Goal: Information Seeking & Learning: Learn about a topic

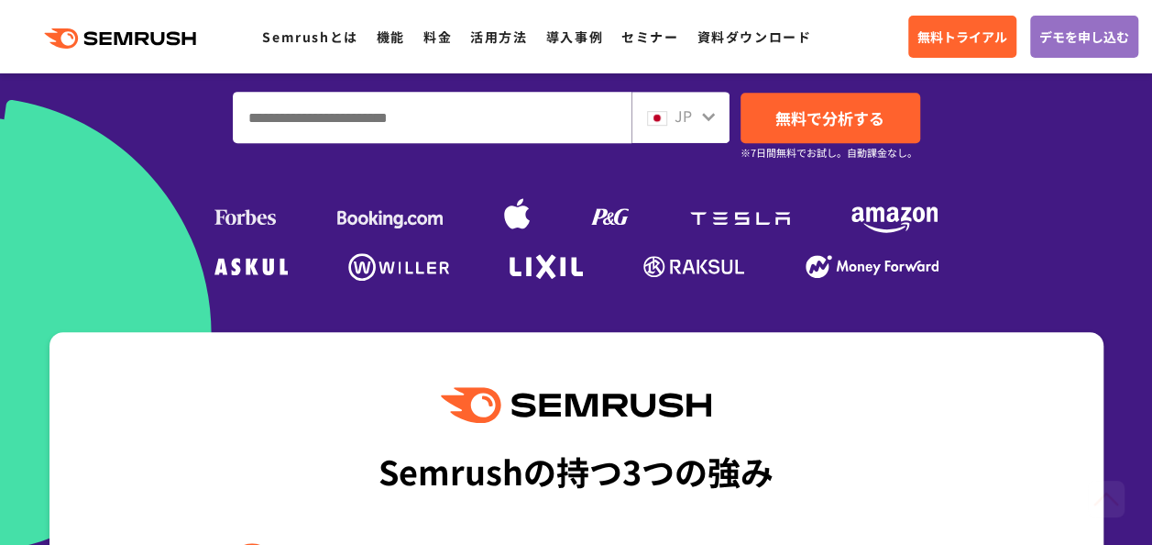
scroll to position [550, 0]
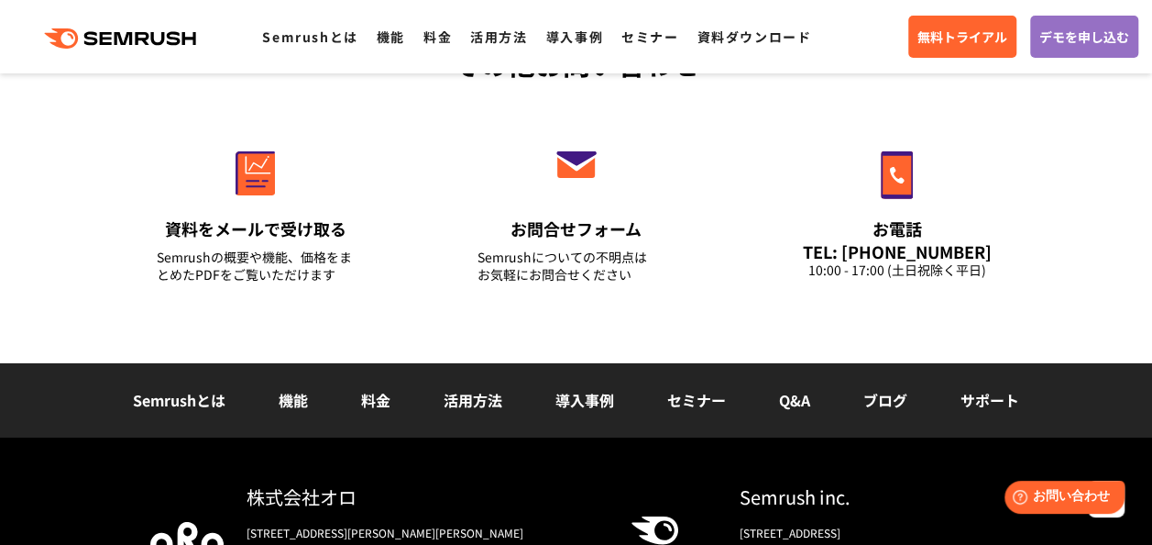
scroll to position [6524, 0]
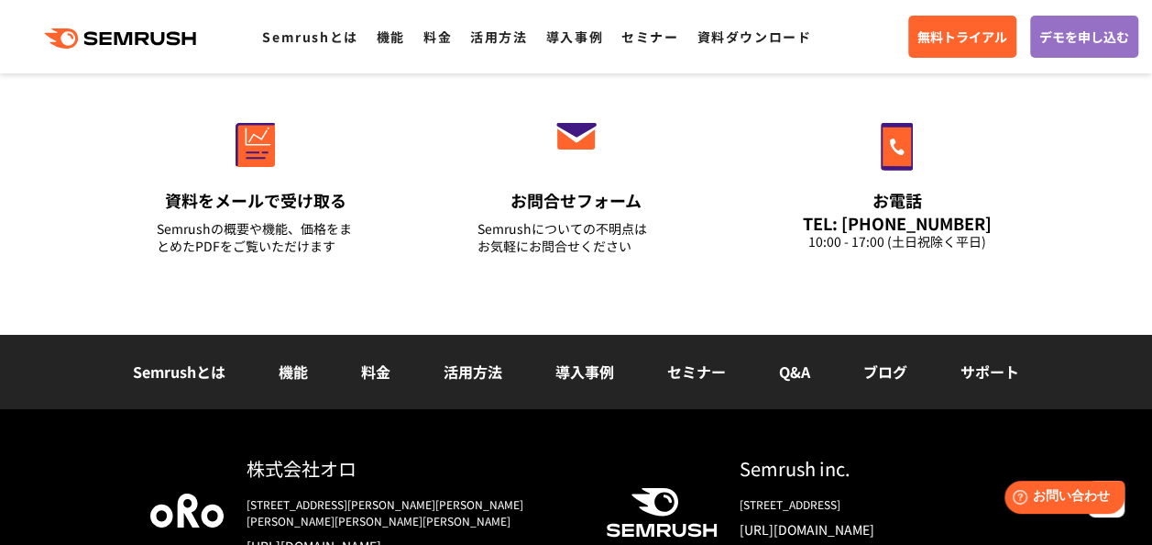
click at [593, 372] on link "導入事例" at bounding box center [585, 371] width 59 height 22
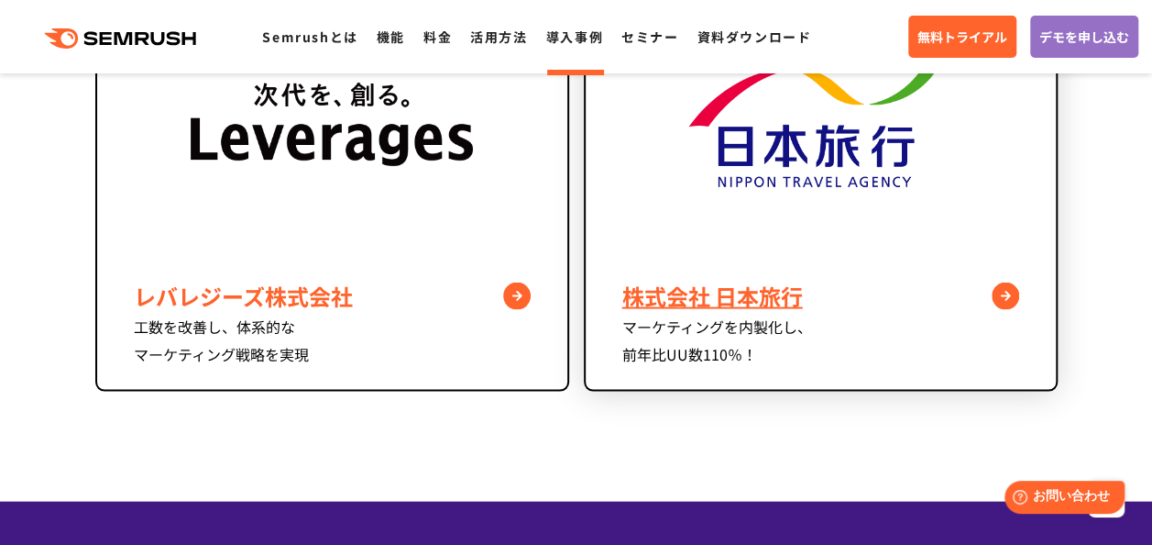
scroll to position [1742, 0]
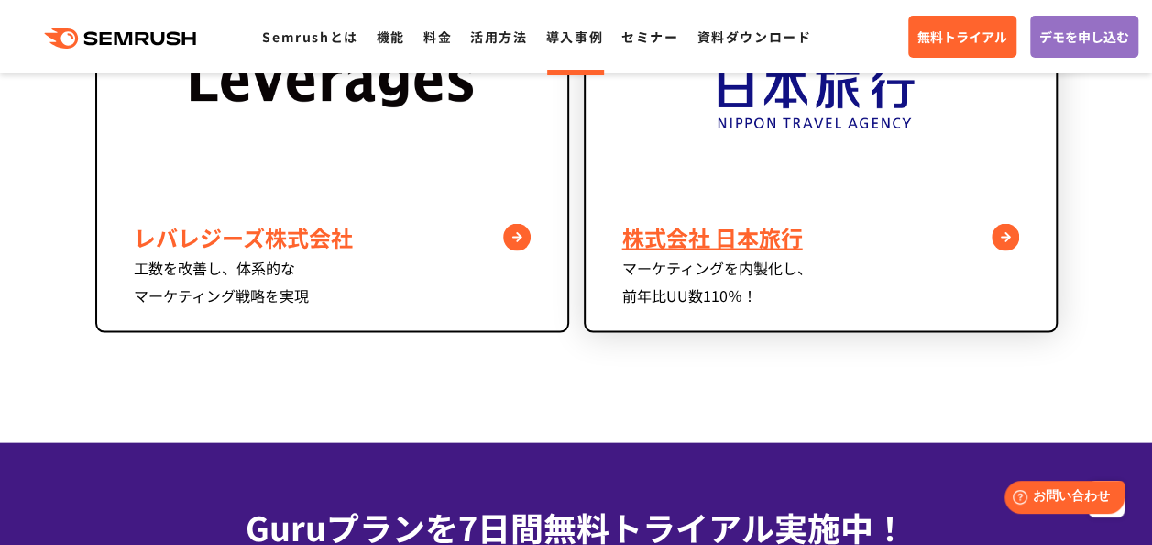
click at [887, 224] on div "株式会社 日本旅行" at bounding box center [820, 237] width 397 height 33
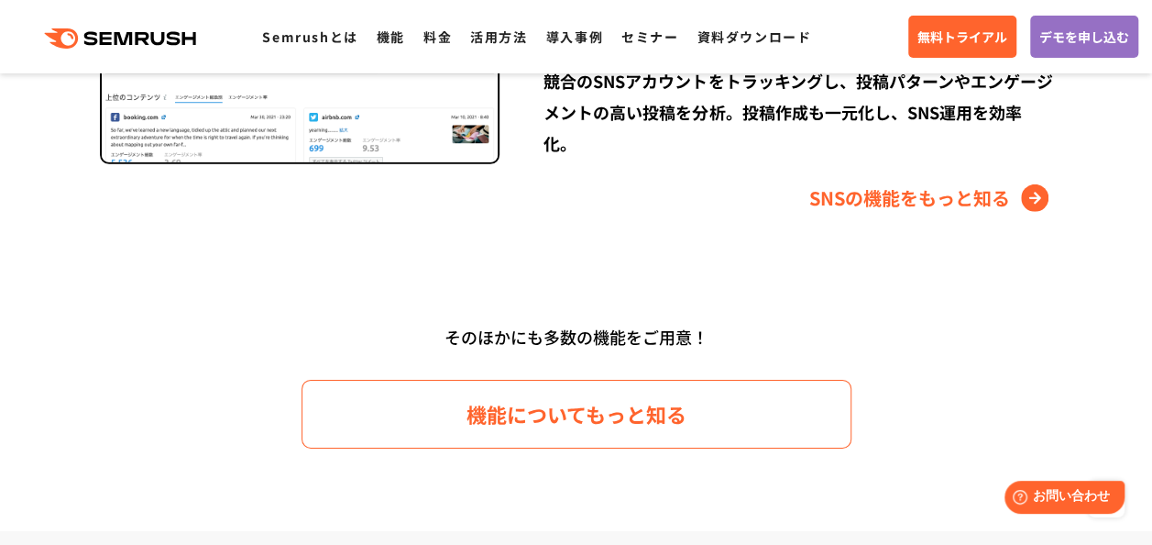
scroll to position [2842, 0]
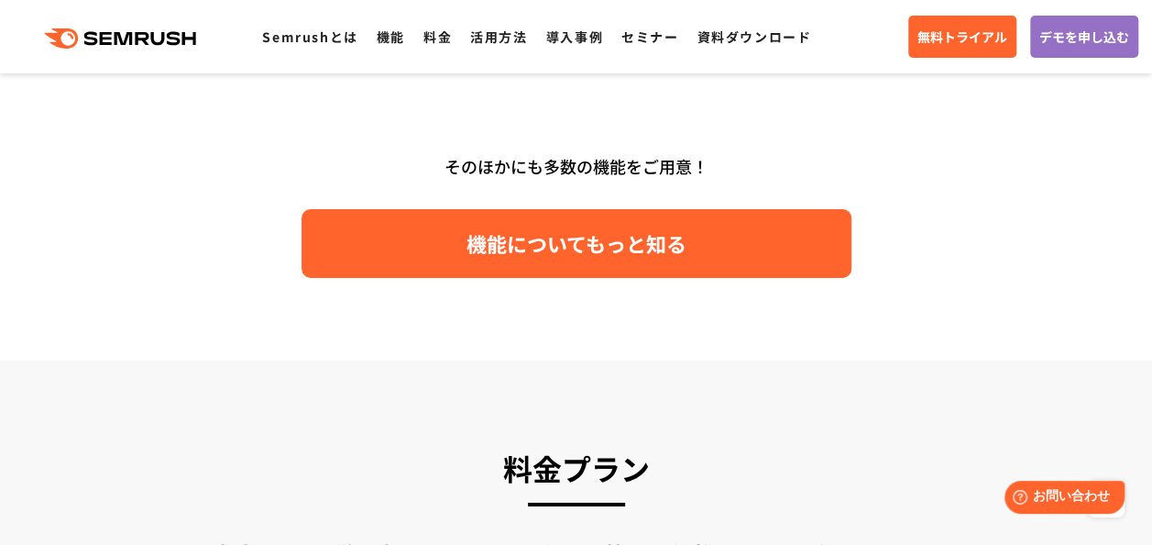
click at [775, 240] on link "機能についてもっと知る" at bounding box center [577, 243] width 550 height 69
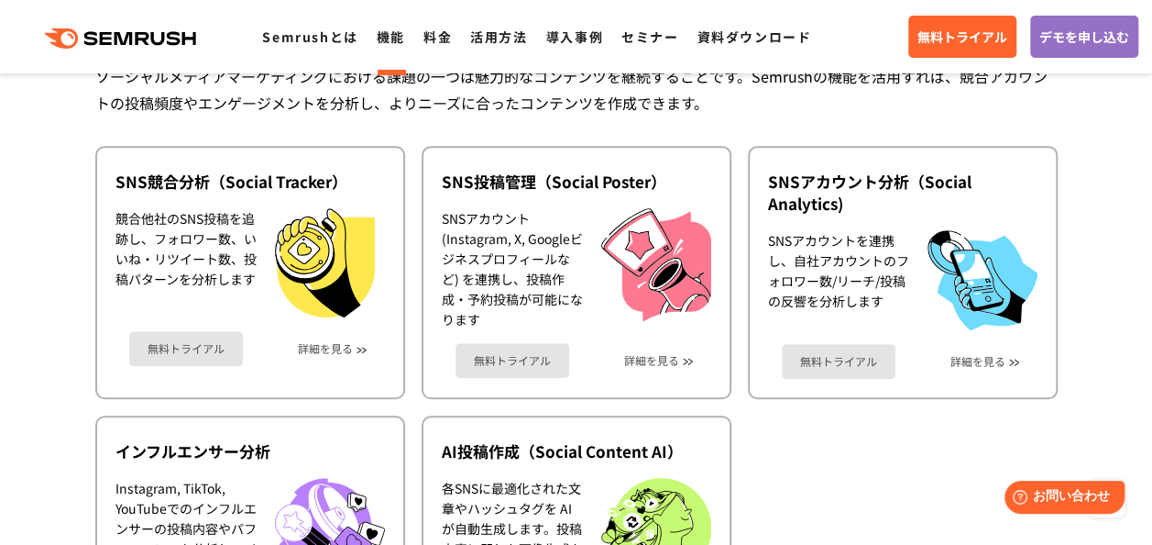
scroll to position [3942, 0]
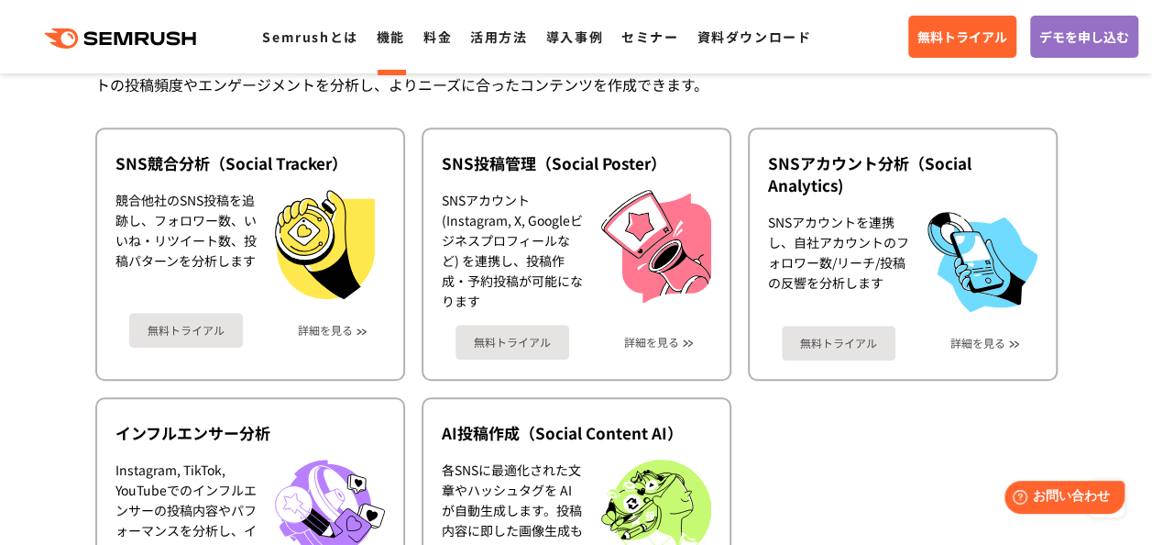
click at [908, 475] on ul "SNS競合分析（Social Tracker） 競合他社のSNS投稿を追跡し、フォロワー数、いいね・リツイート数、投稿パターンを分析します 無料トライアル 詳…" at bounding box center [576, 388] width 963 height 522
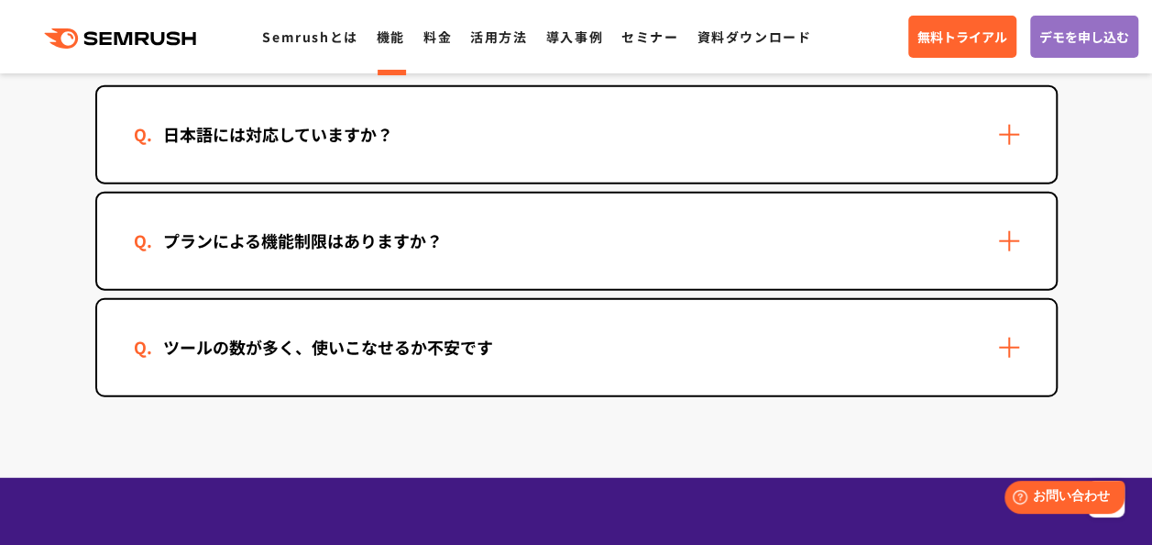
scroll to position [5592, 0]
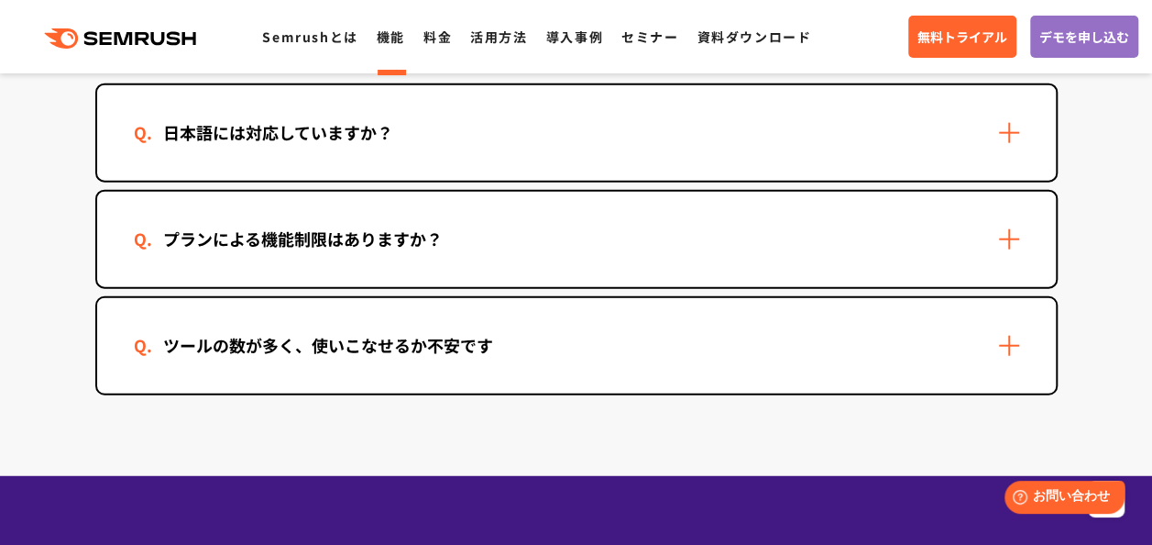
click at [730, 98] on div "日本語には対応していますか？" at bounding box center [576, 132] width 959 height 95
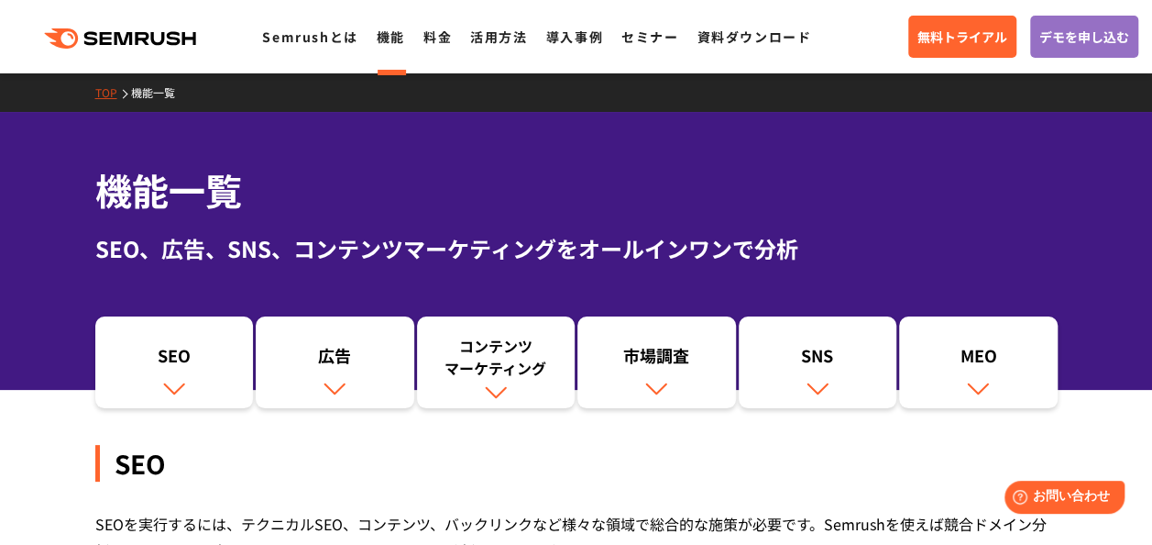
scroll to position [0, 0]
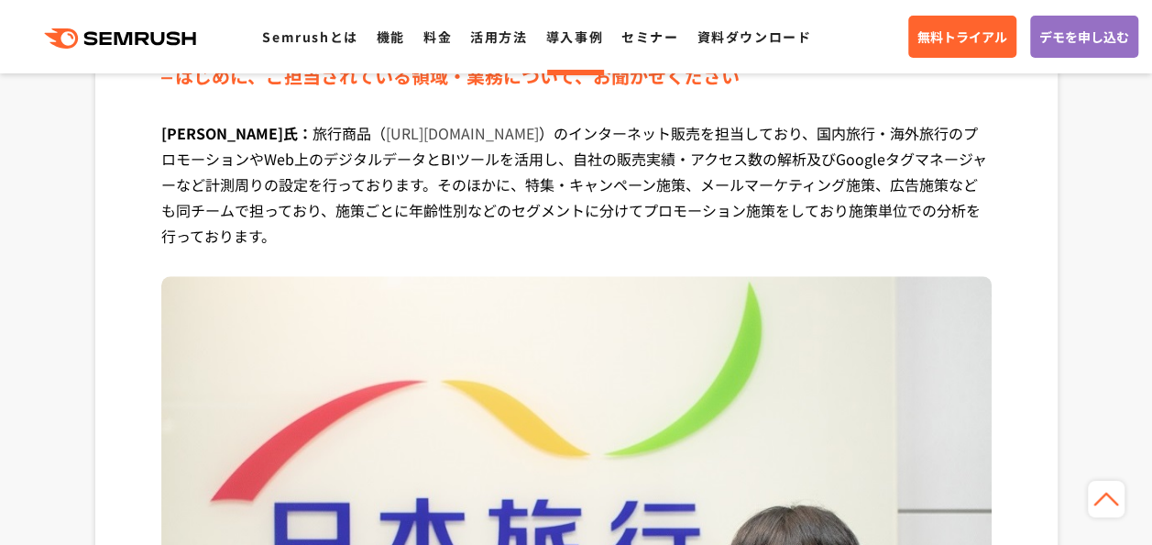
scroll to position [733, 0]
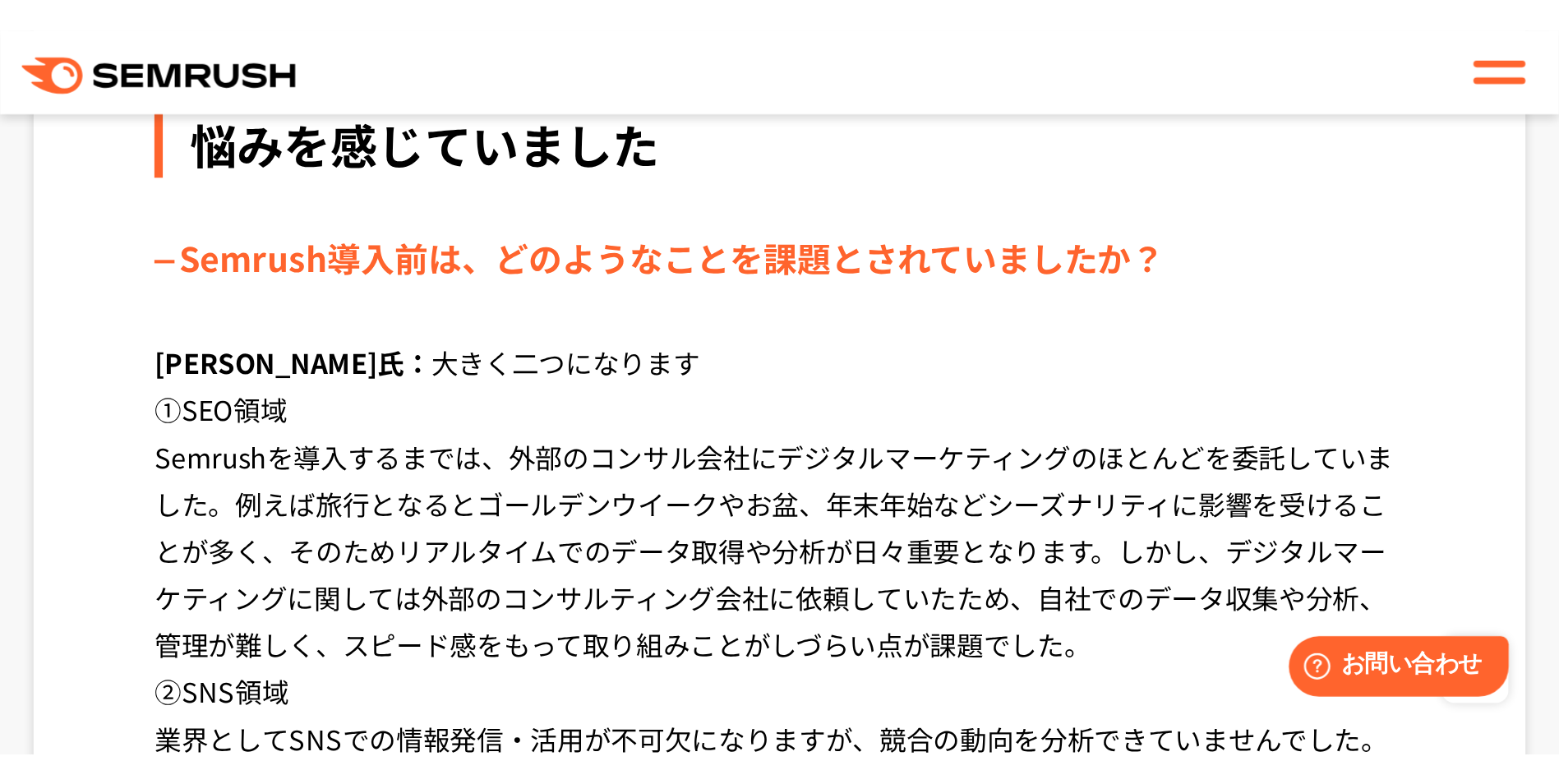
scroll to position [1589, 0]
